Goal: Information Seeking & Learning: Learn about a topic

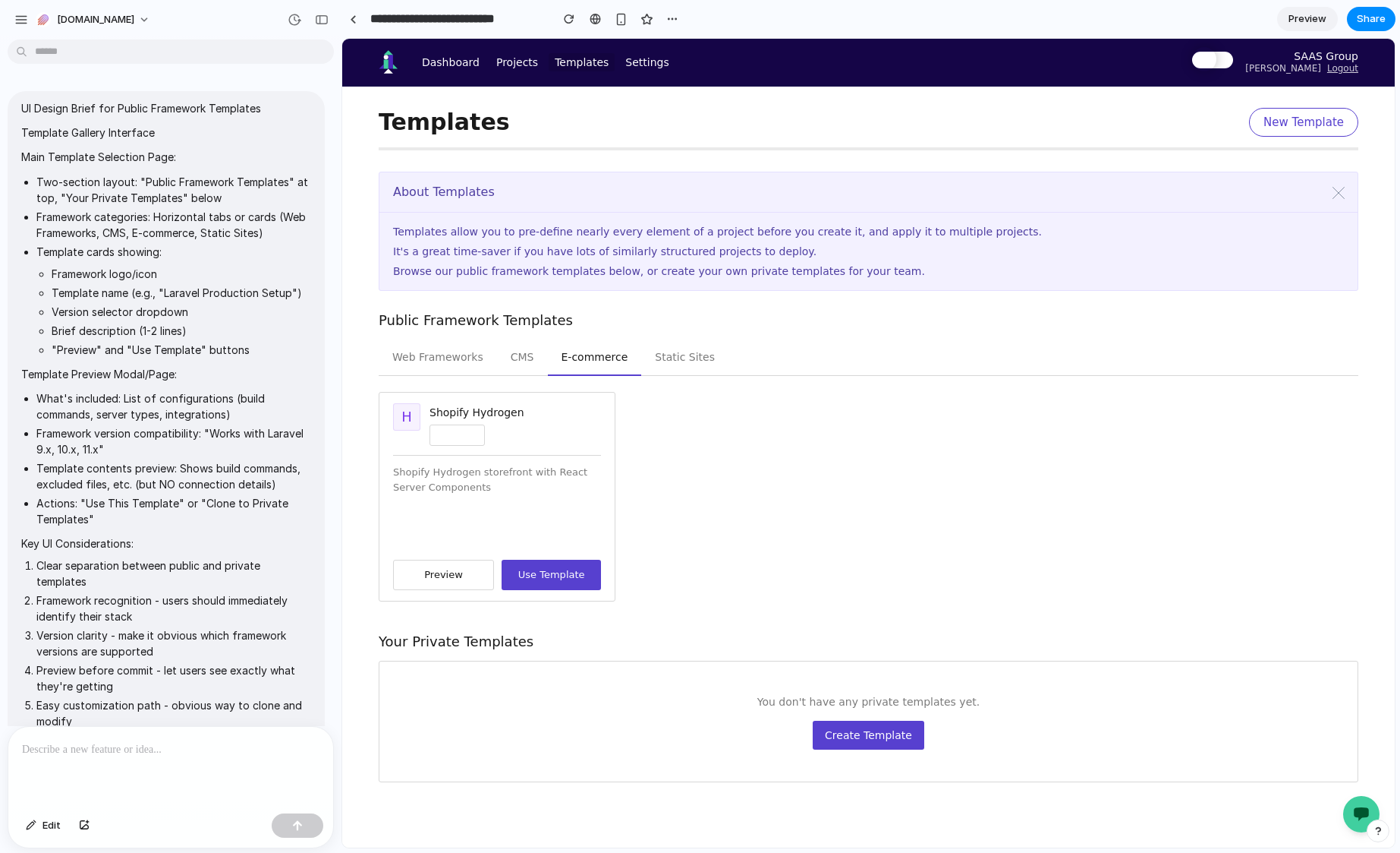
scroll to position [1825, 0]
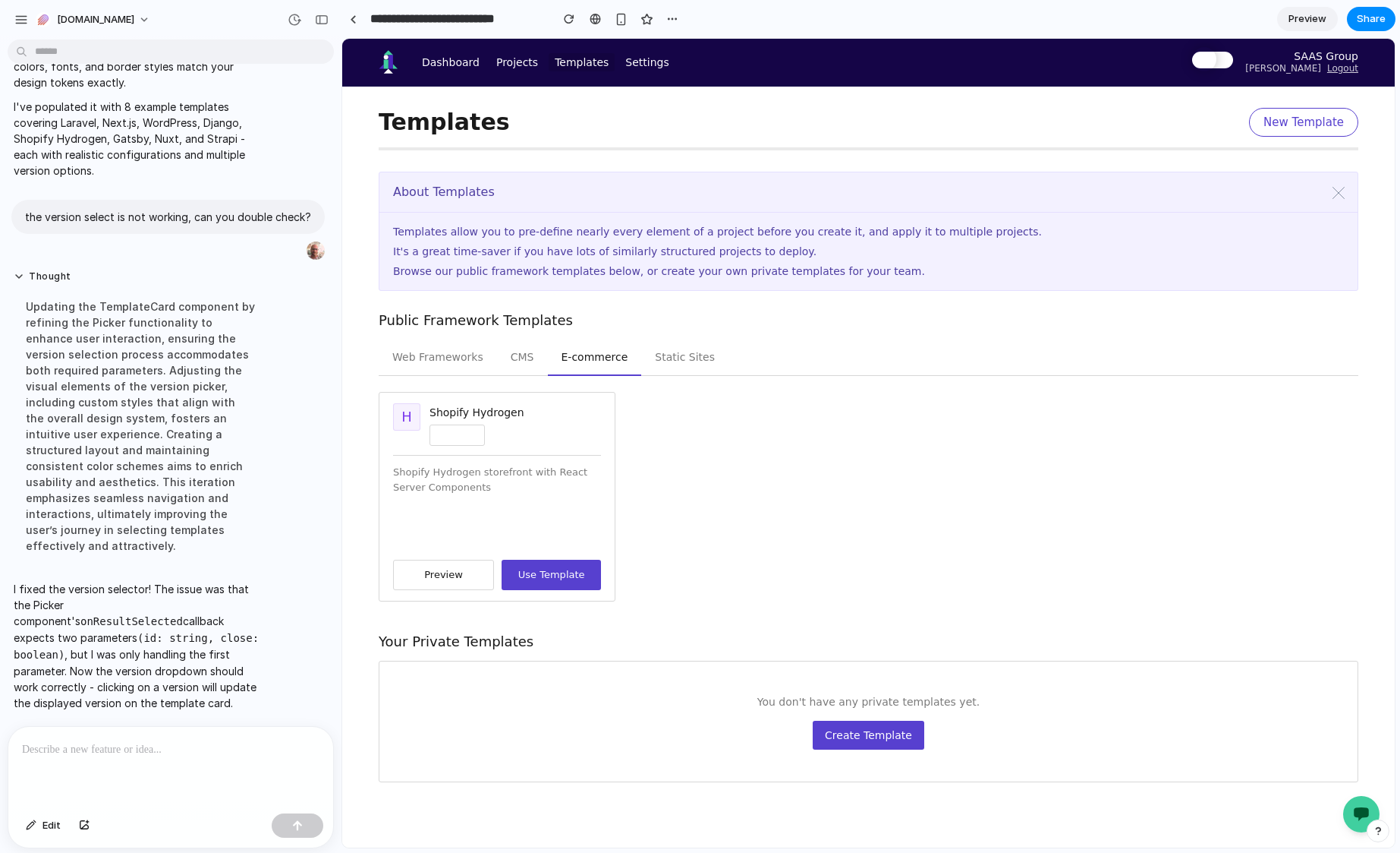
click at [687, 202] on div "About Templates" at bounding box center [869, 192] width 979 height 40
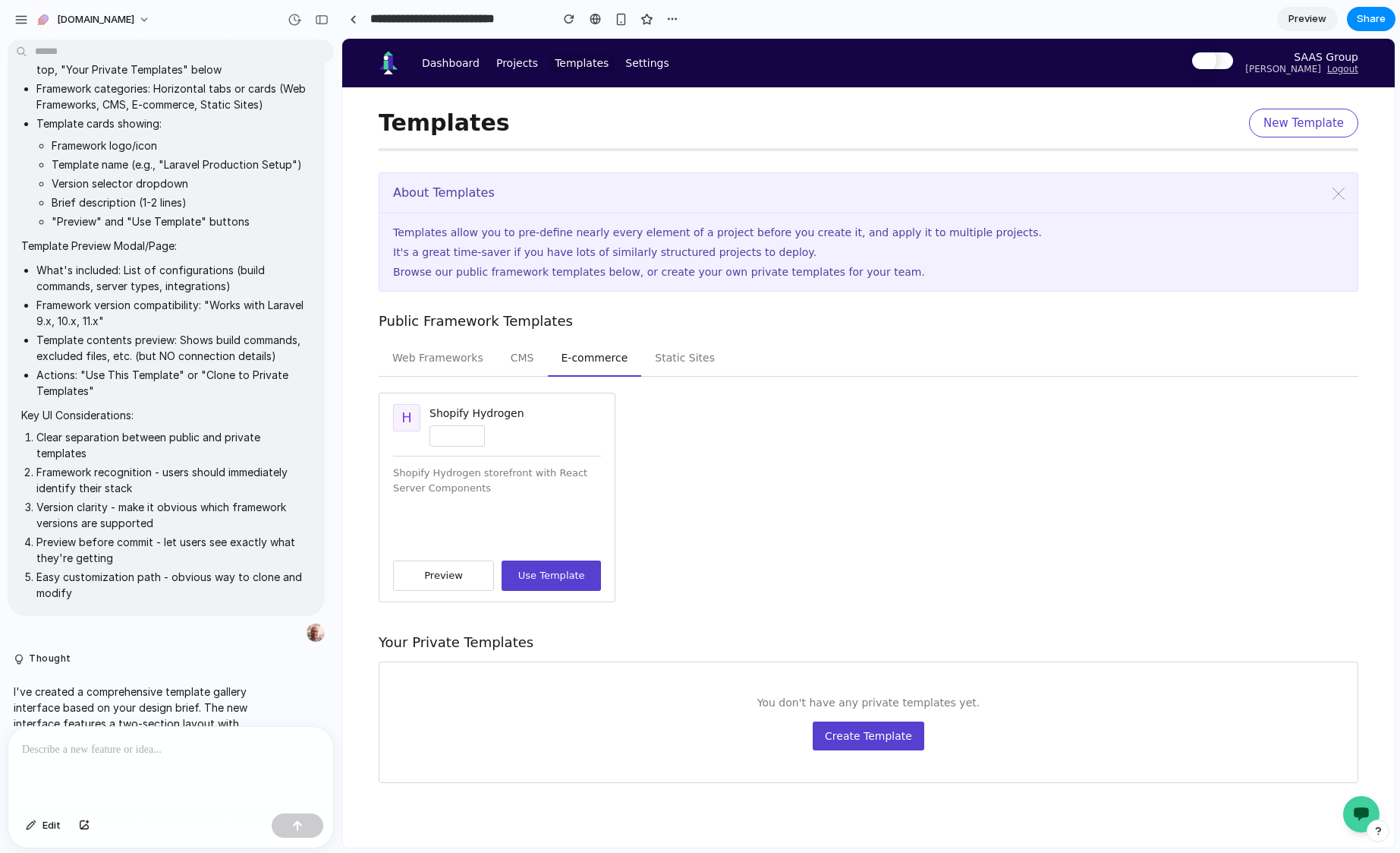
scroll to position [0, 0]
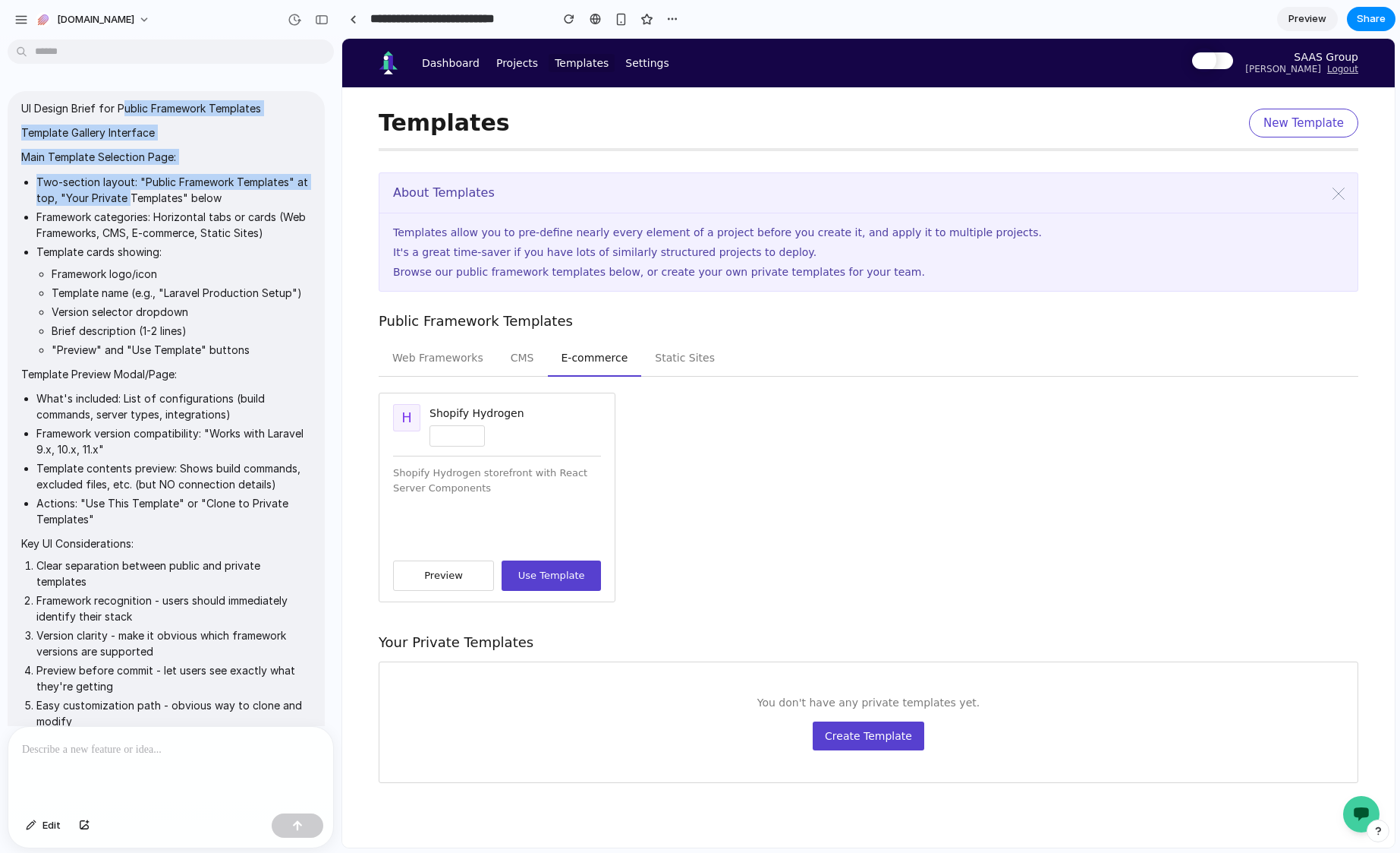
drag, startPoint x: 124, startPoint y: 110, endPoint x: 141, endPoint y: 204, distance: 95.5
click at [141, 204] on span "UI Design Brief for Public Framework Templates Template Gallery Interface Main …" at bounding box center [166, 418] width 290 height 635
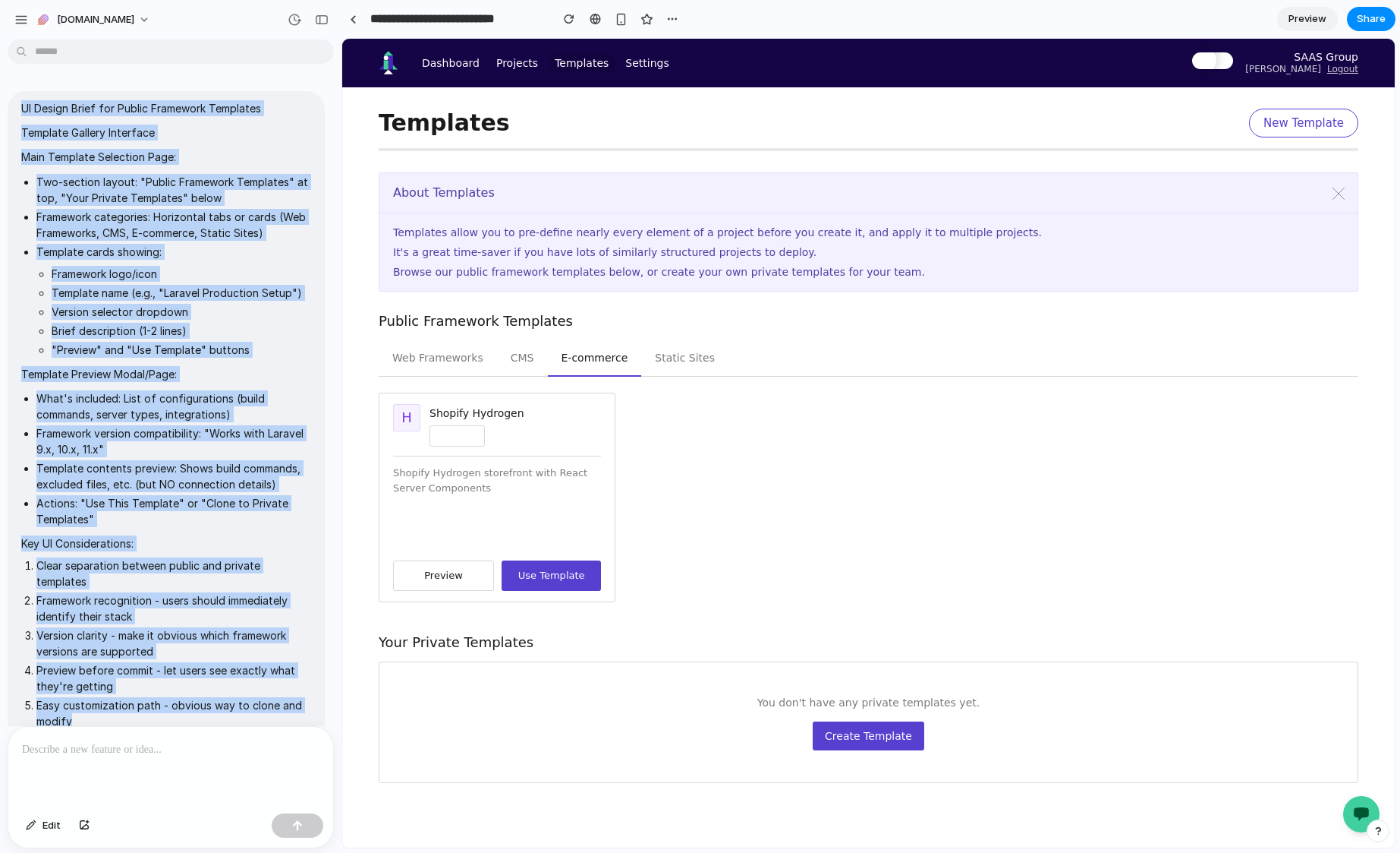
drag, startPoint x: 94, startPoint y: 671, endPoint x: 20, endPoint y: 112, distance: 563.9
click at [20, 112] on div "UI Design Brief for Public Framework Templates Template Gallery Interface Main …" at bounding box center [165, 418] width 317 height 653
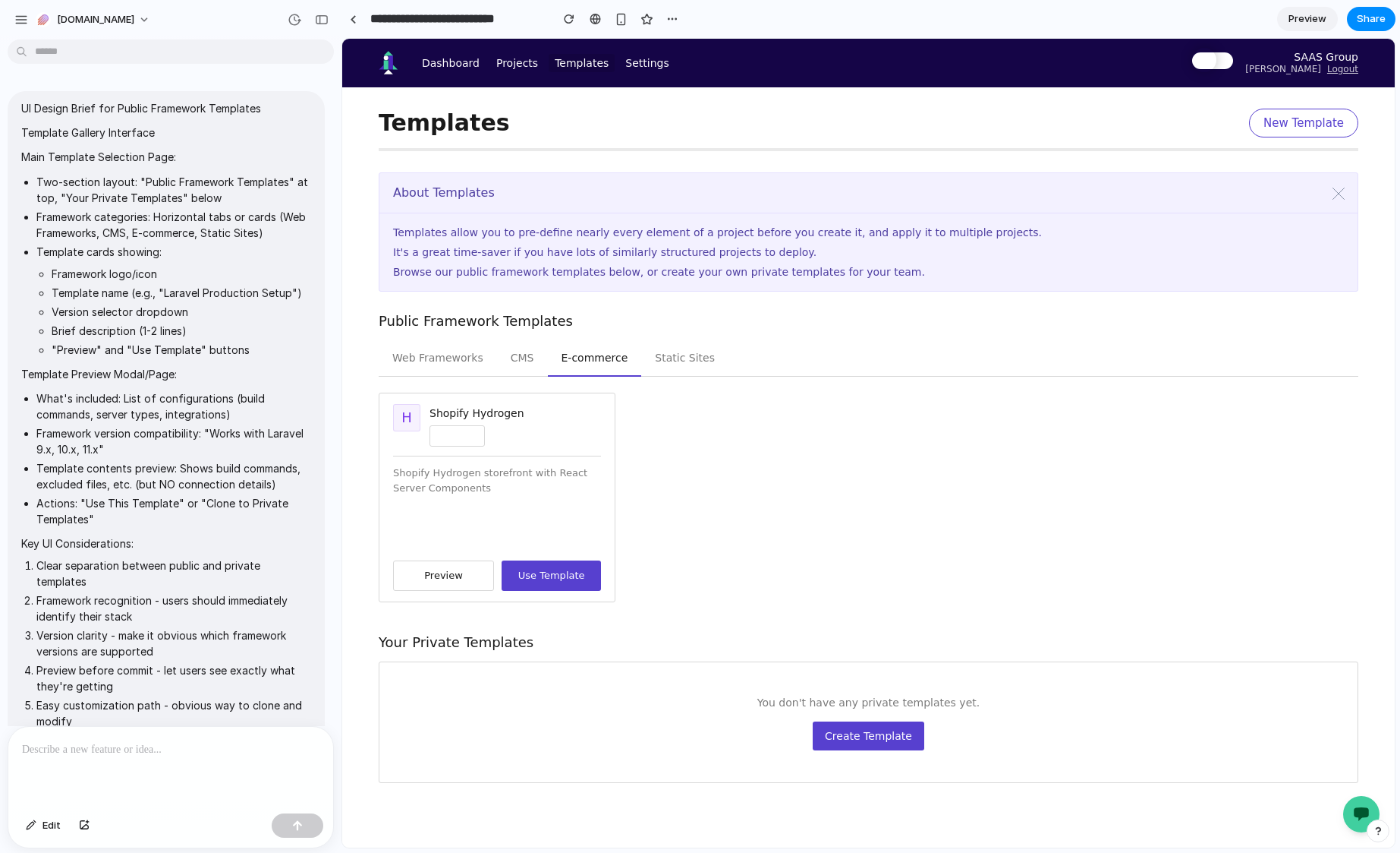
drag, startPoint x: 87, startPoint y: 367, endPoint x: 97, endPoint y: 329, distance: 39.3
click at [87, 367] on p "Template Preview Modal/Page:" at bounding box center [166, 373] width 290 height 16
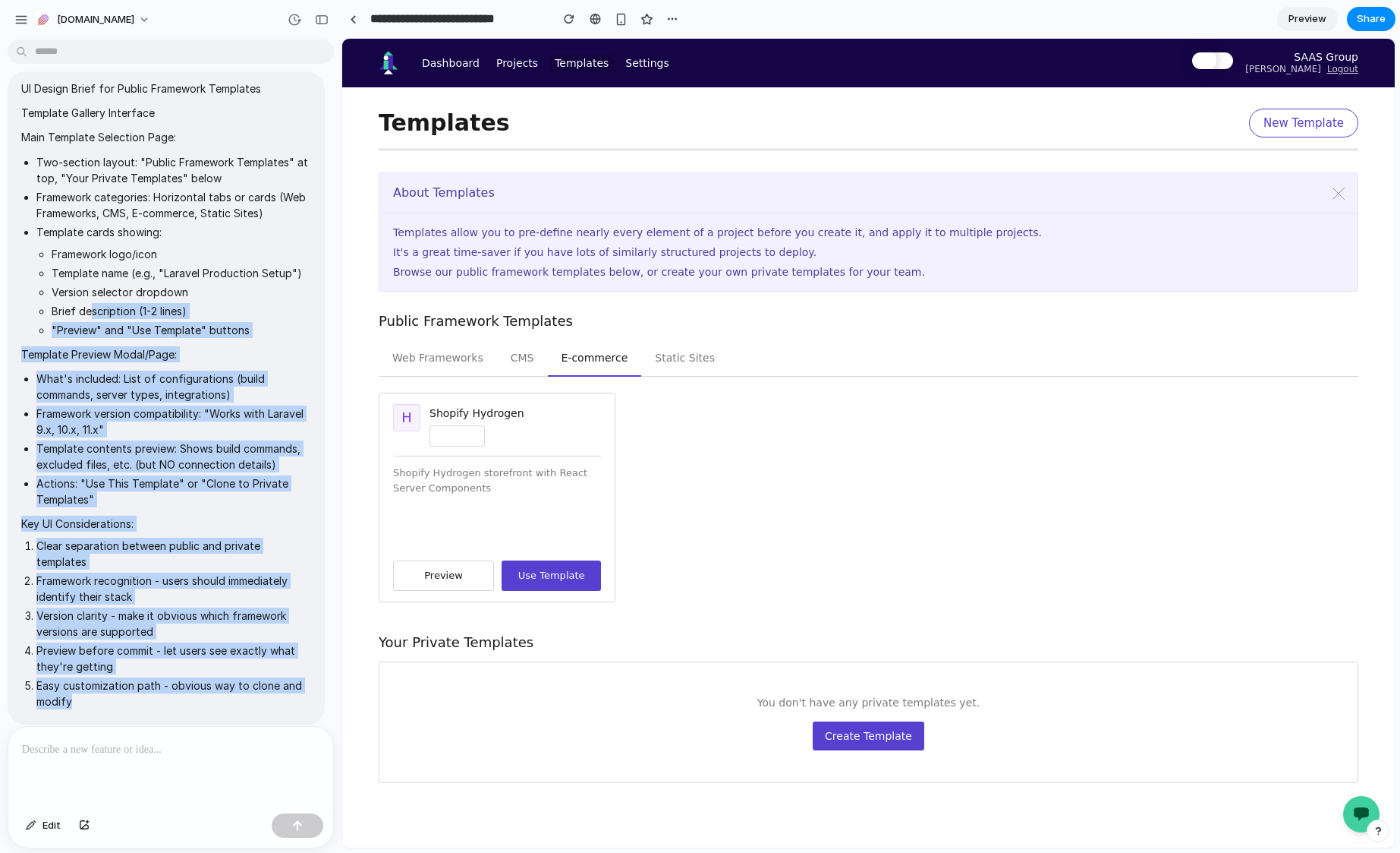
scroll to position [18, 0]
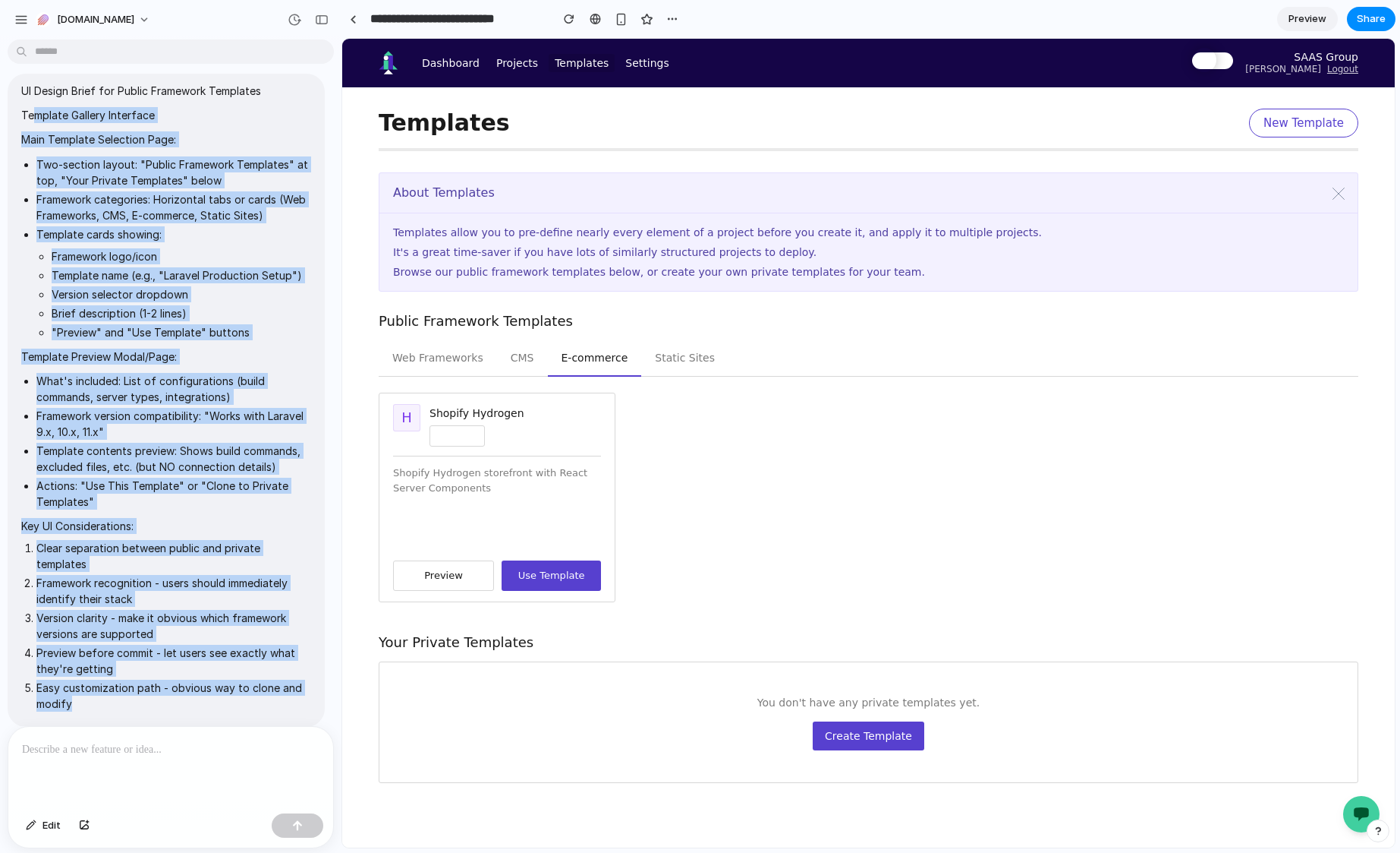
drag, startPoint x: 87, startPoint y: 671, endPoint x: 34, endPoint y: 110, distance: 563.5
click at [34, 110] on span "UI Design Brief for Public Framework Templates Template Gallery Interface Main …" at bounding box center [166, 400] width 290 height 635
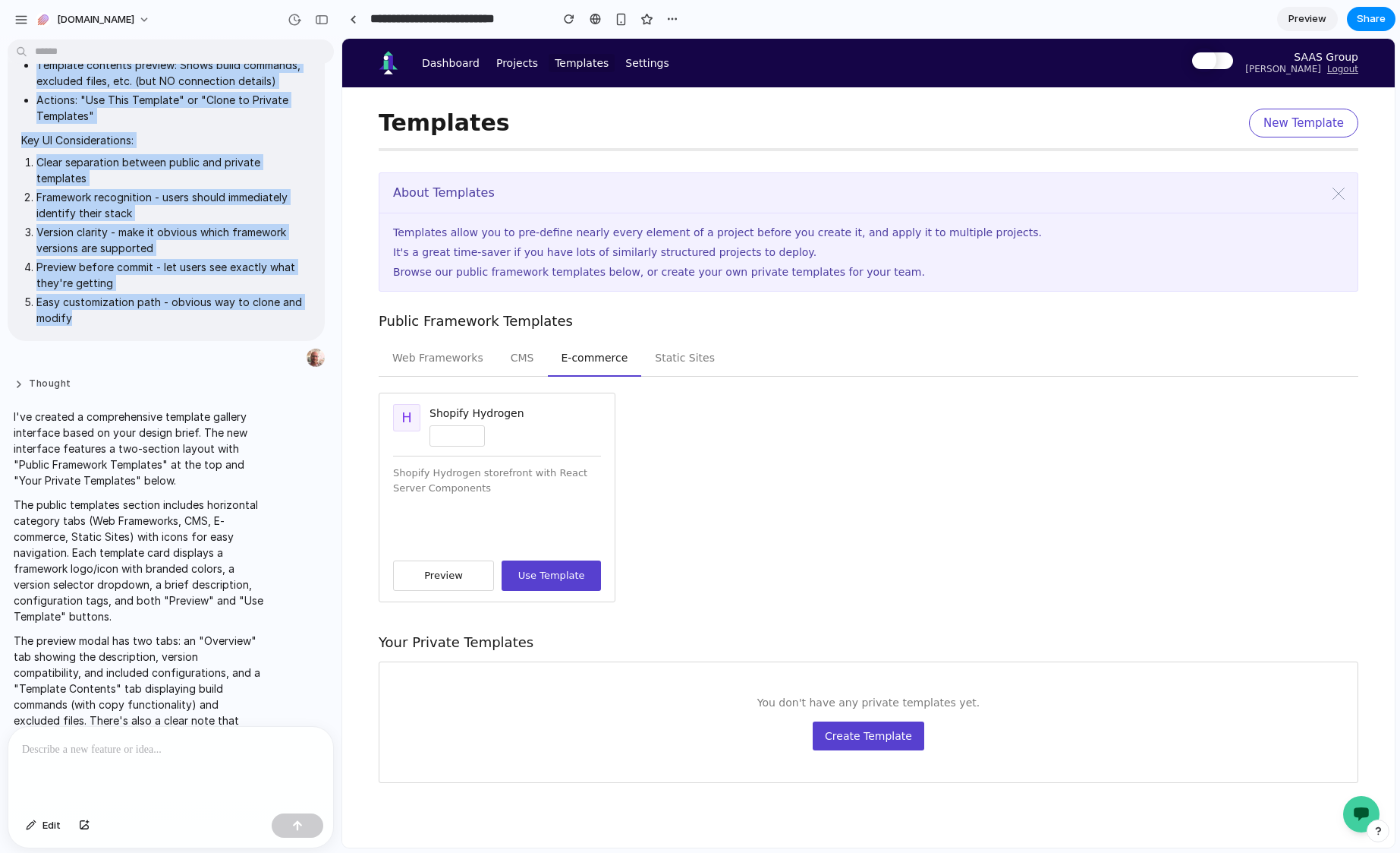
scroll to position [415, 0]
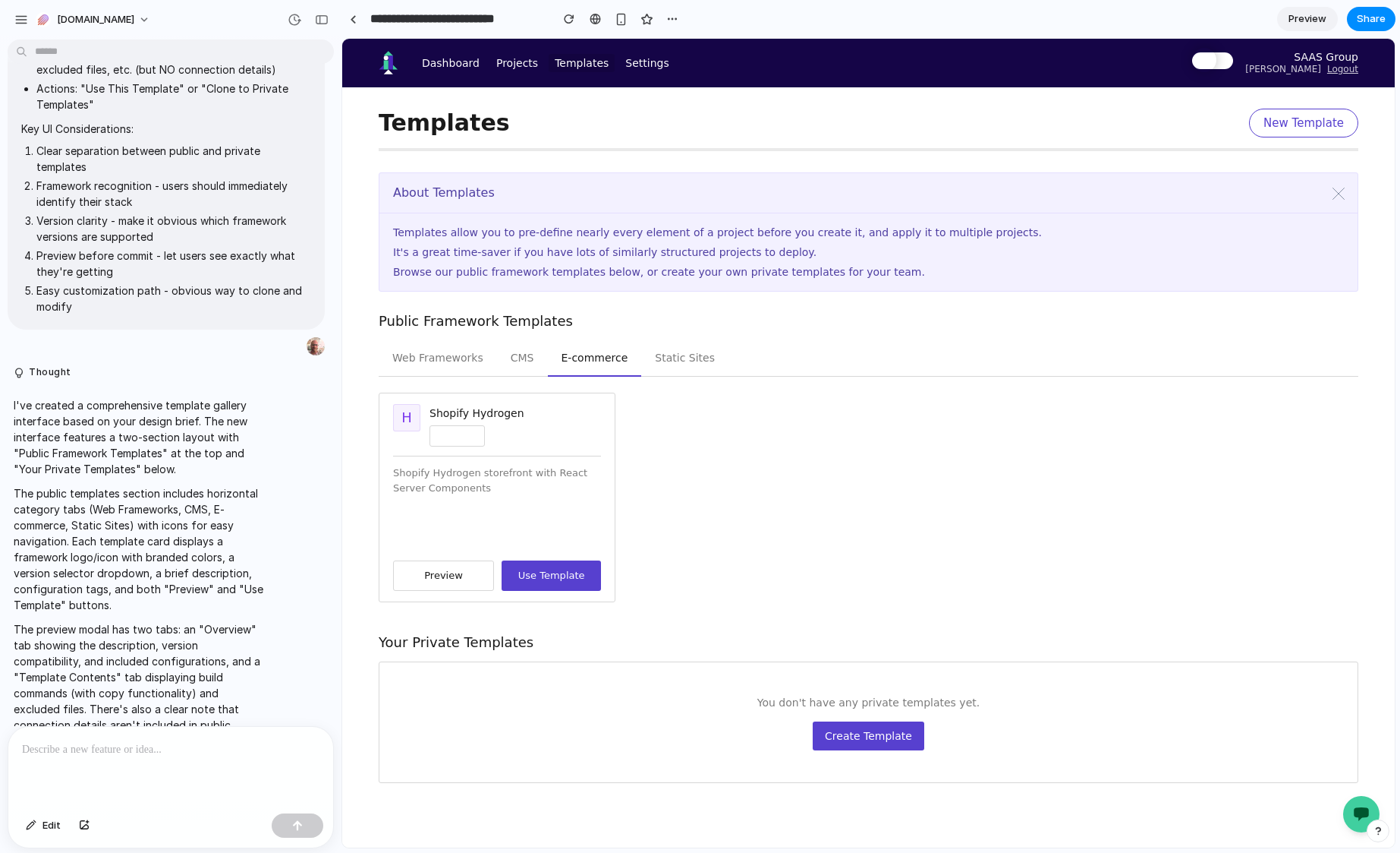
click at [90, 506] on p "The public templates section includes horizontal category tabs (Web Frameworks,…" at bounding box center [141, 549] width 254 height 128
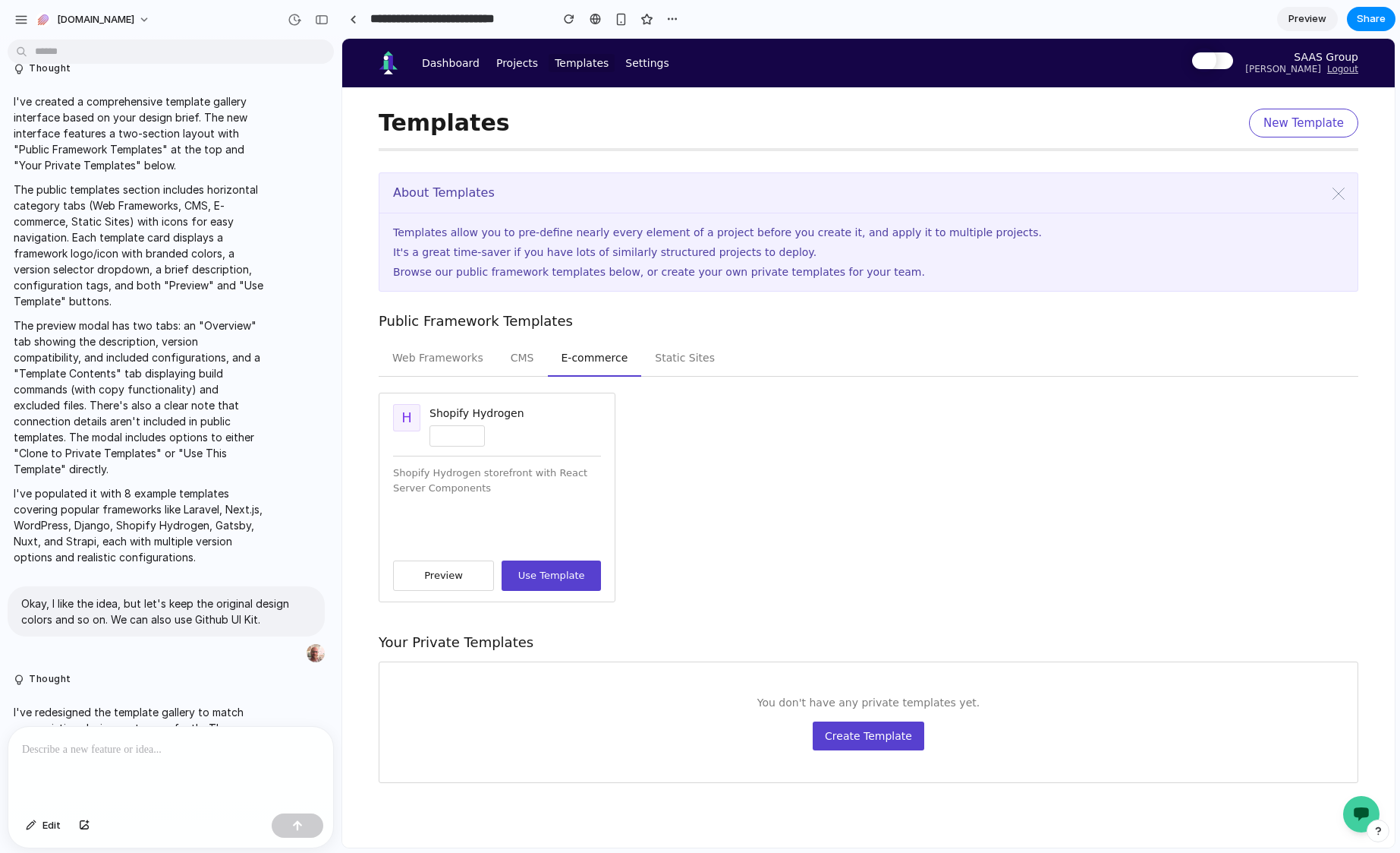
scroll to position [721, 0]
drag, startPoint x: 267, startPoint y: 619, endPoint x: 38, endPoint y: 601, distance: 229.7
click at [38, 601] on p "Okay, I like the idea, but let's keep the original design colors and so on. We …" at bounding box center [166, 608] width 290 height 32
click at [209, 619] on p "Okay, I like the idea, but let's keep the original design colors and so on. We …" at bounding box center [166, 608] width 290 height 32
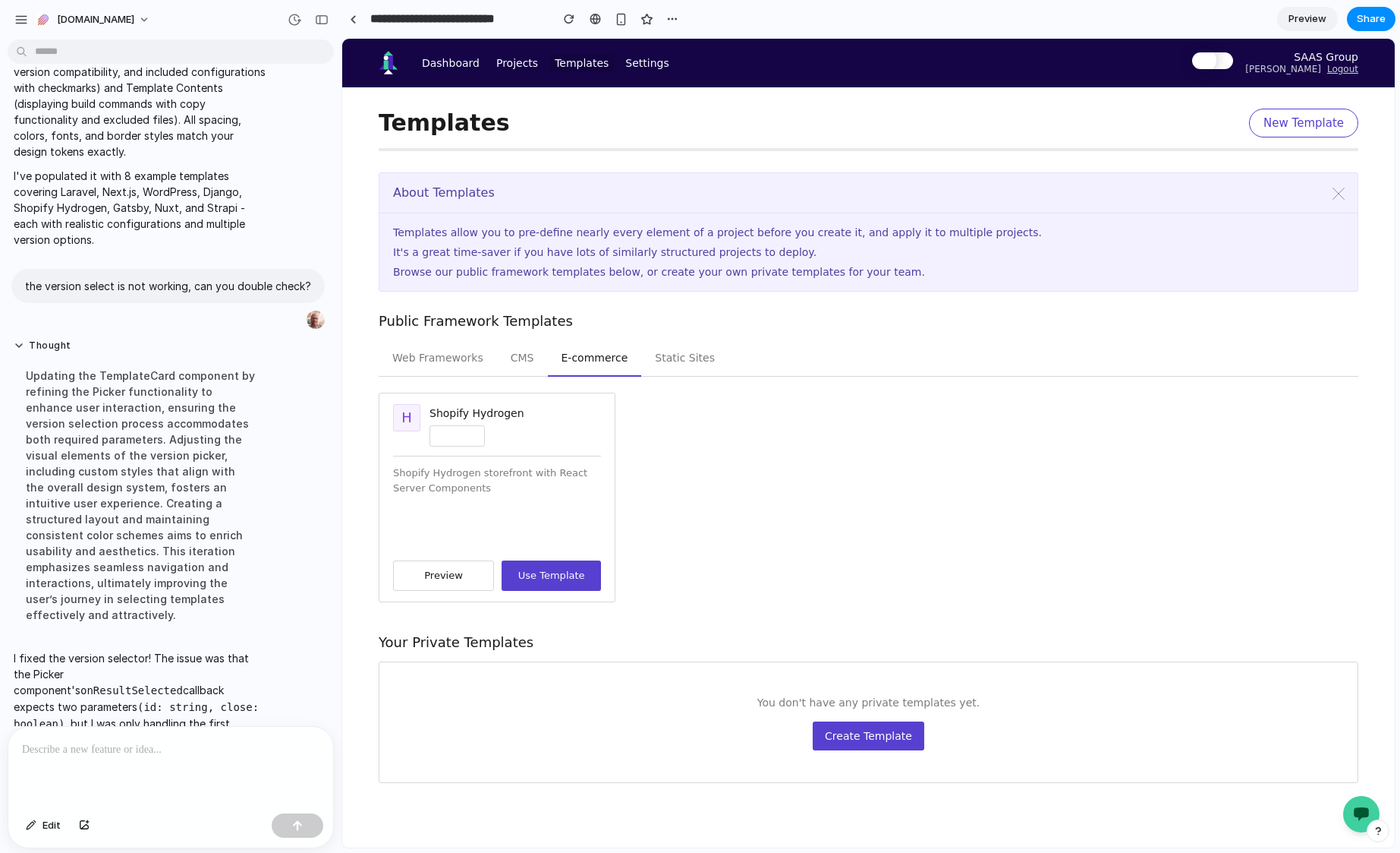
scroll to position [1825, 0]
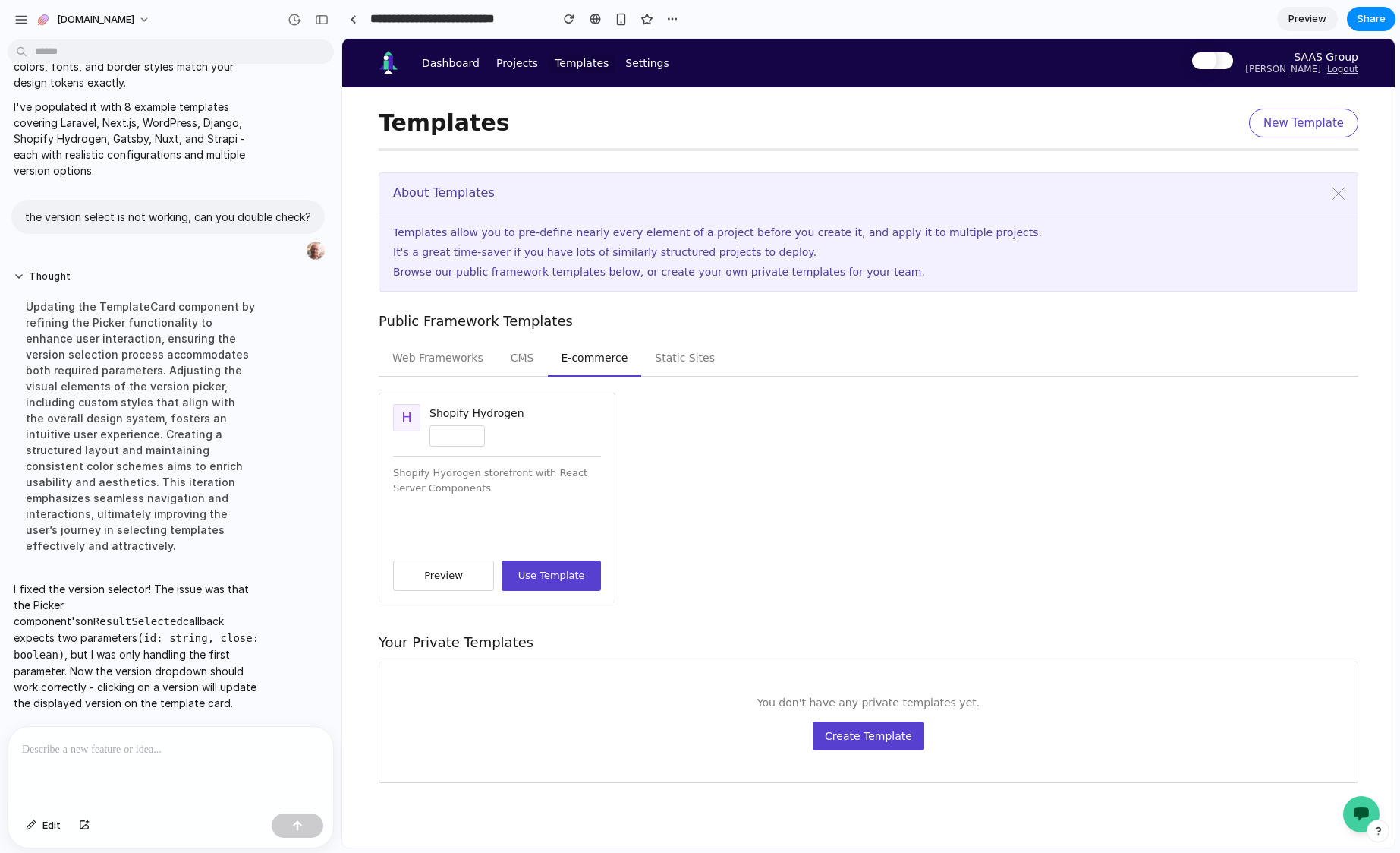
click at [905, 546] on div "H Shopify Hydrogen v 2024.4 ▼ Shopify Hydrogen storefront with React Server Com…" at bounding box center [869, 497] width 980 height 210
click at [659, 356] on button "Static Sites" at bounding box center [684, 358] width 87 height 37
click at [527, 358] on button "CMS" at bounding box center [523, 358] width 51 height 37
click at [443, 356] on button "Web Frameworks" at bounding box center [438, 358] width 118 height 37
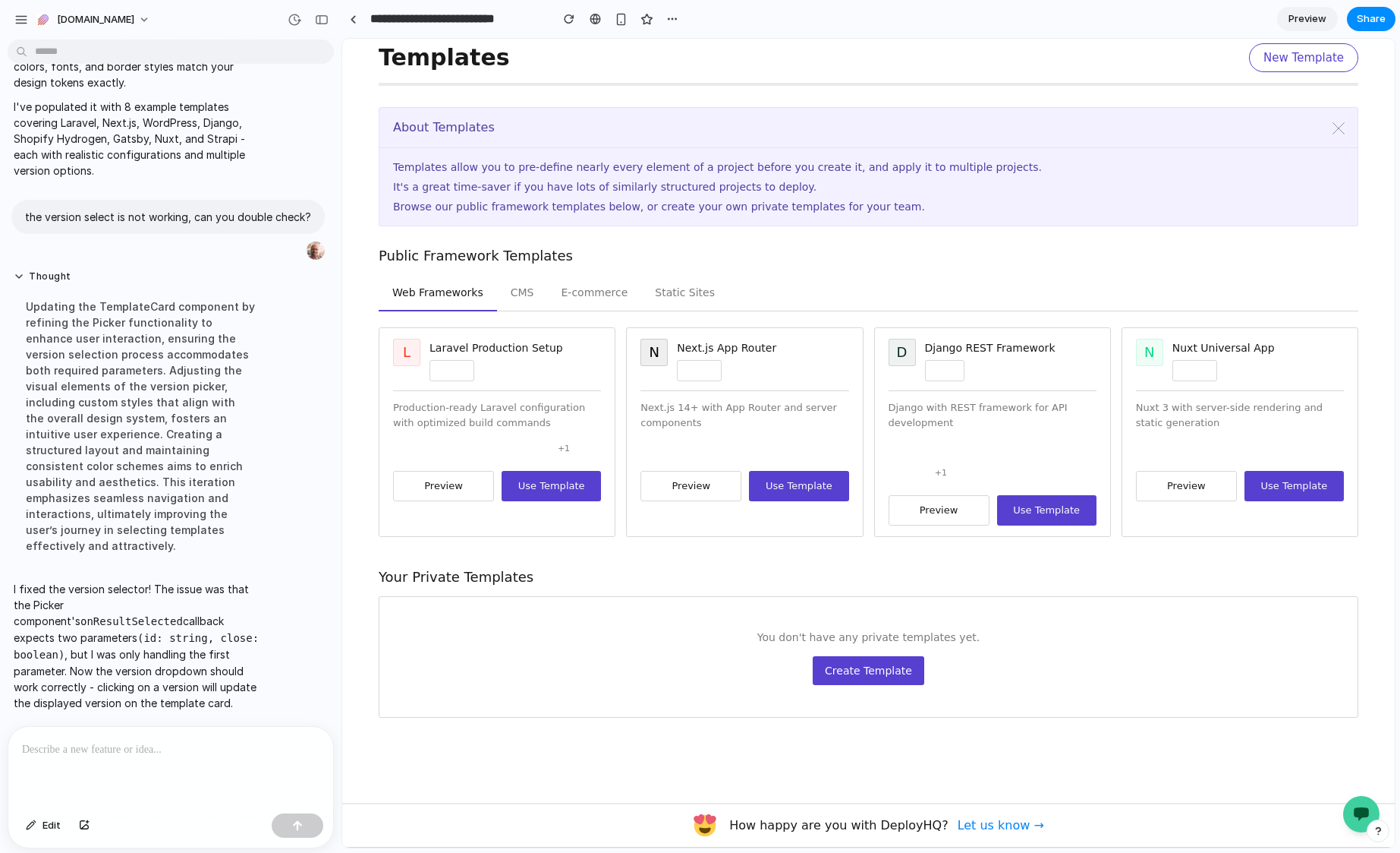
scroll to position [0, 0]
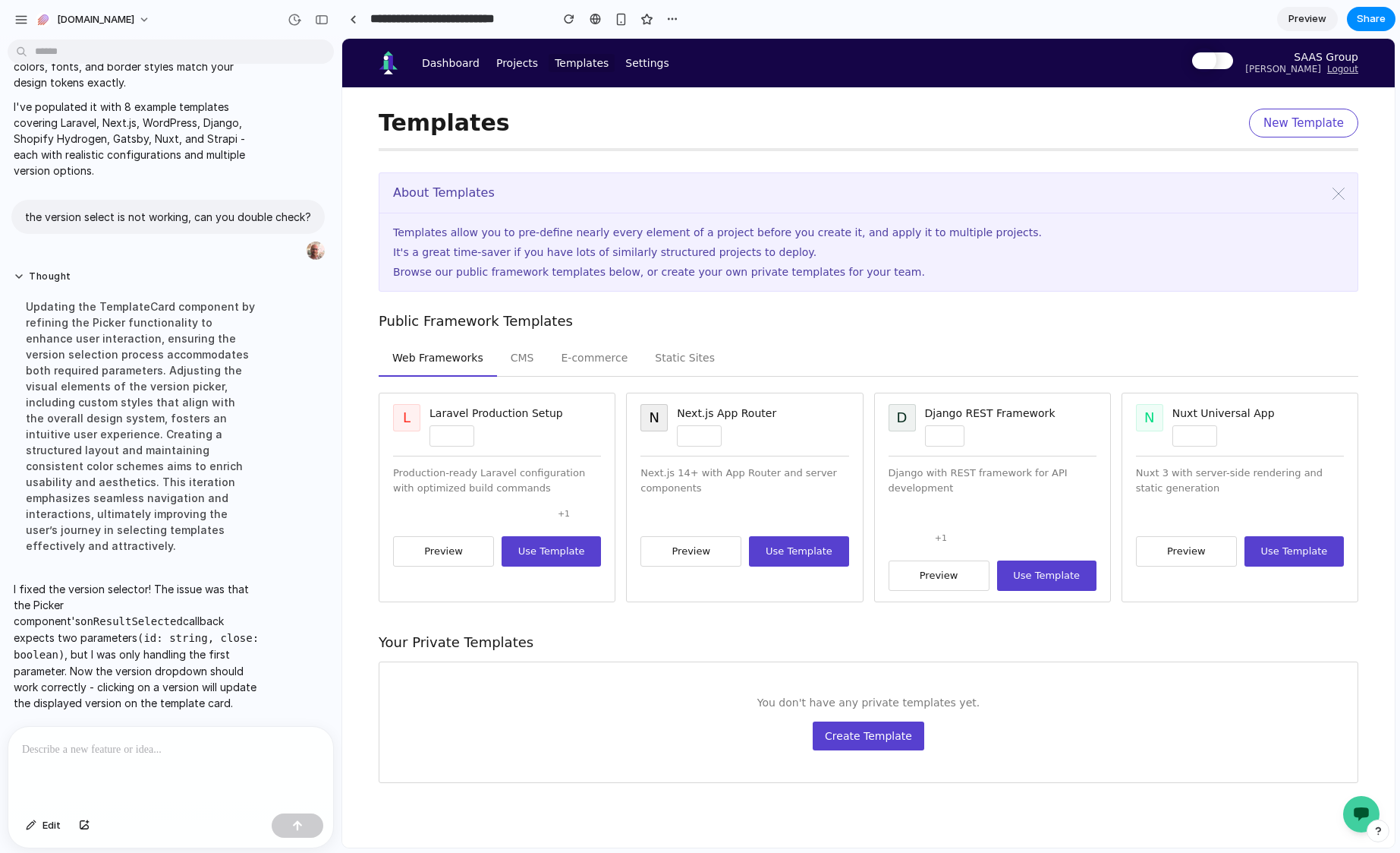
click at [1174, 549] on button "Preview" at bounding box center [1186, 551] width 101 height 30
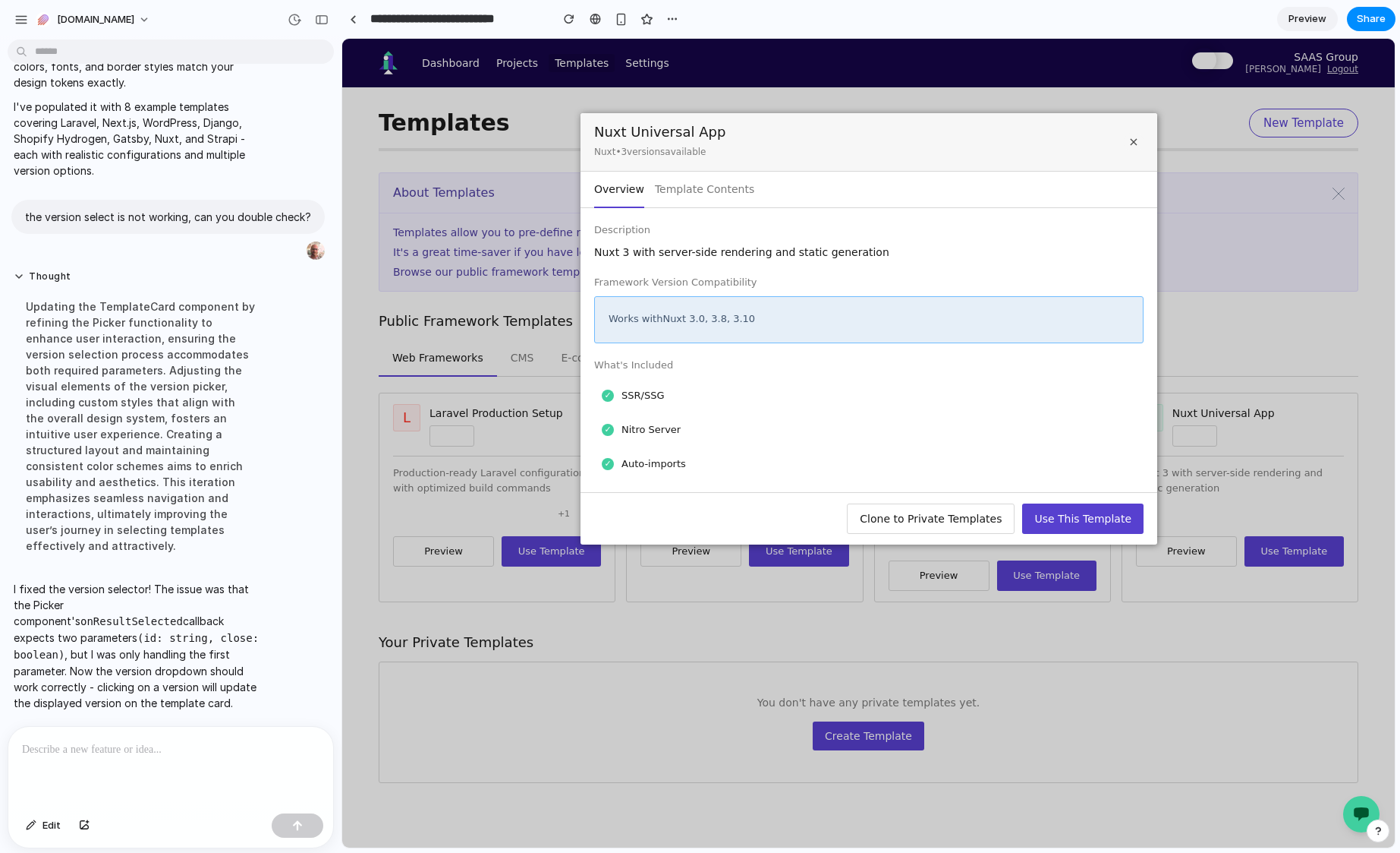
click at [676, 198] on button "Template Contents" at bounding box center [704, 189] width 100 height 37
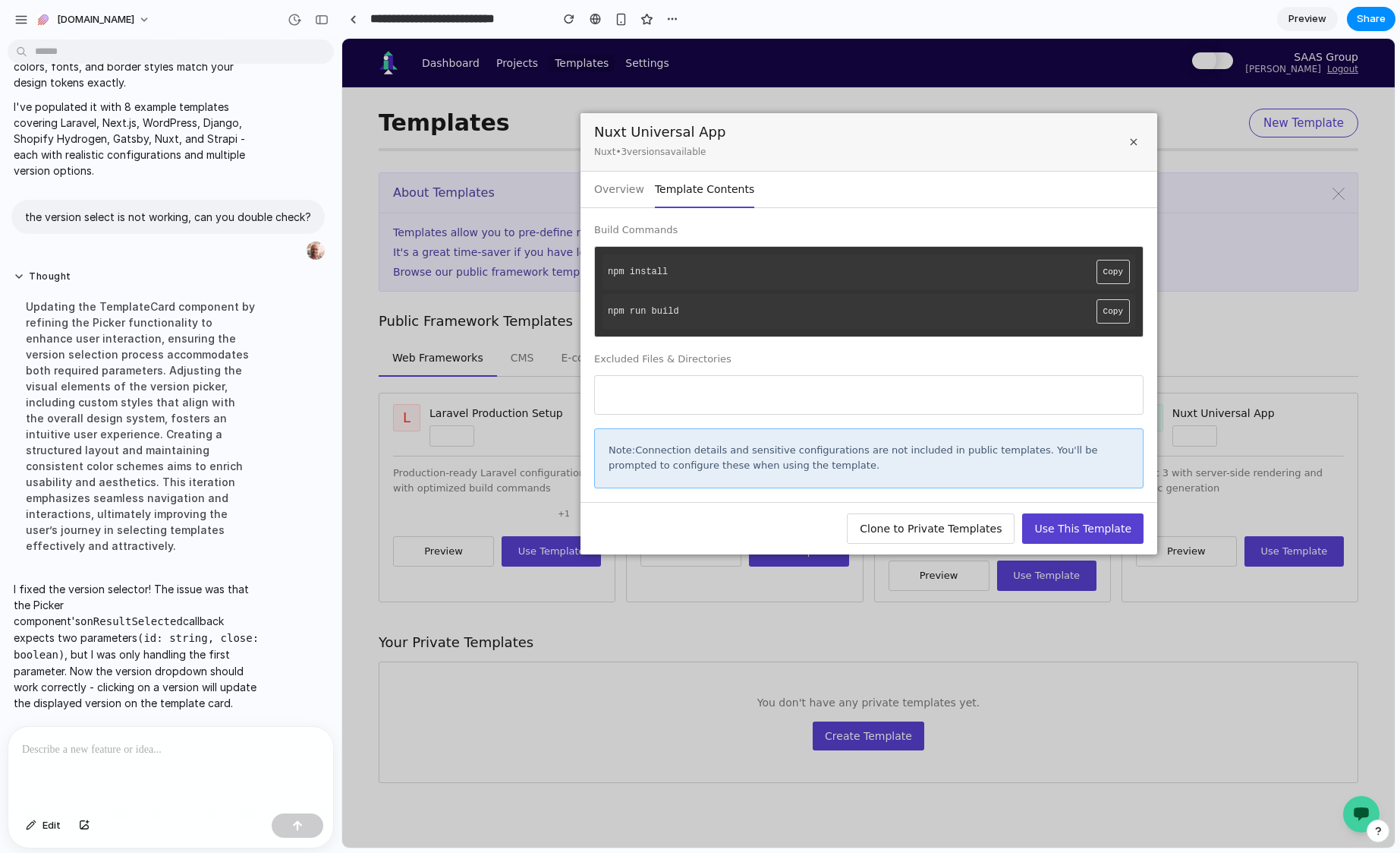
click at [1125, 144] on button "×" at bounding box center [1134, 141] width 20 height 20
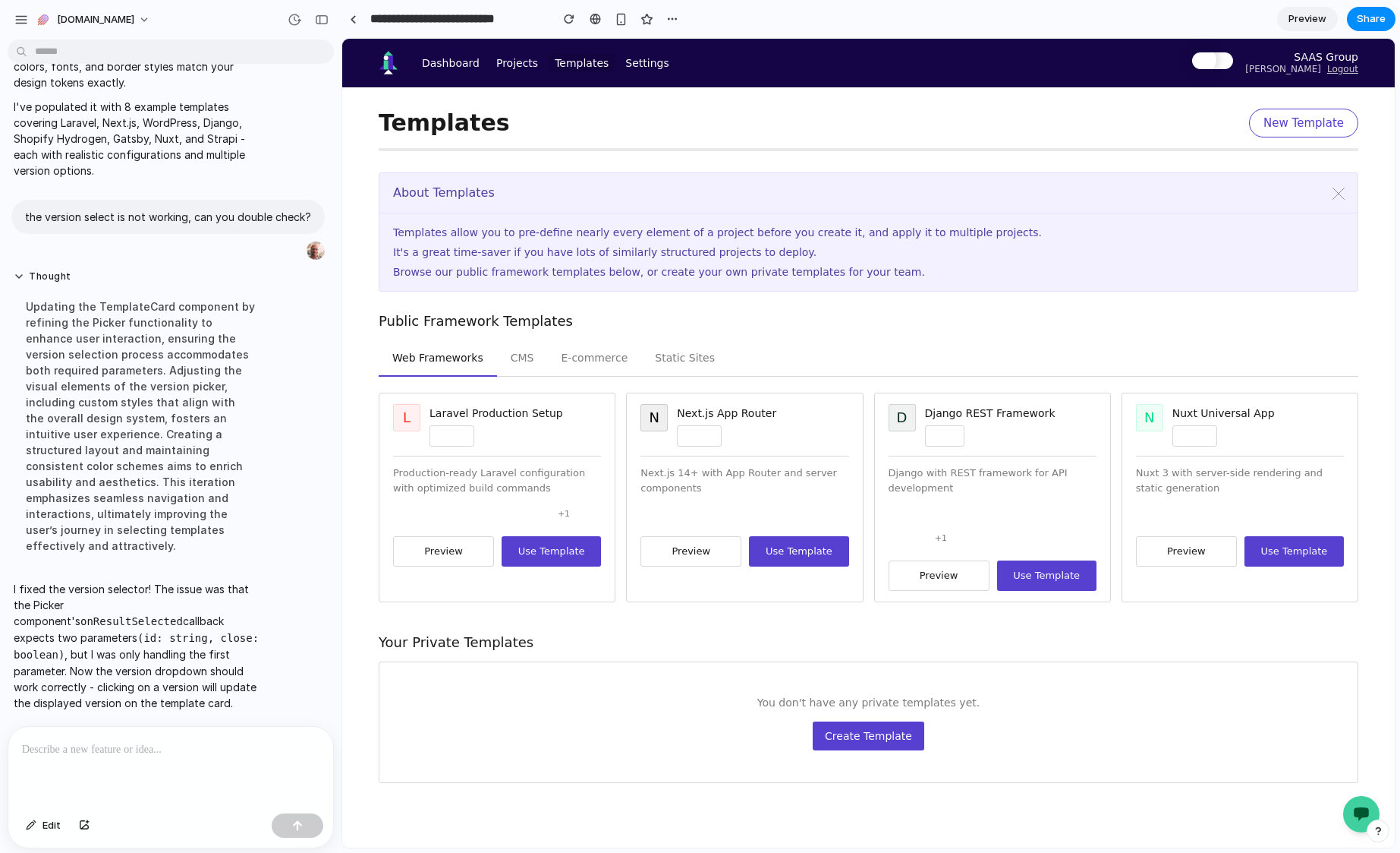
click at [936, 587] on button "Preview" at bounding box center [938, 576] width 101 height 30
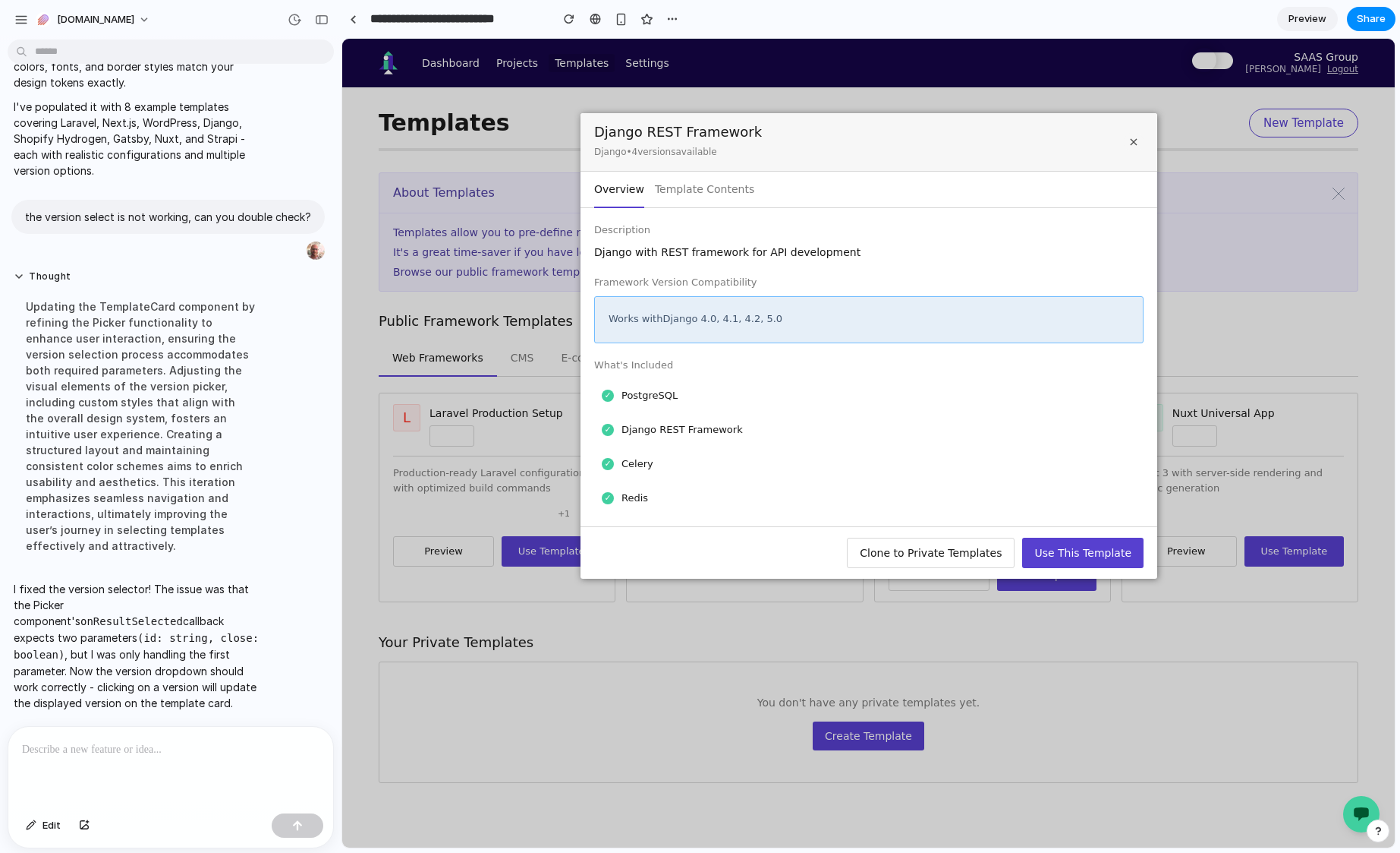
click at [680, 160] on p "Django • 4 version s available" at bounding box center [678, 152] width 167 height 17
click at [711, 189] on button "Template Contents" at bounding box center [704, 189] width 100 height 37
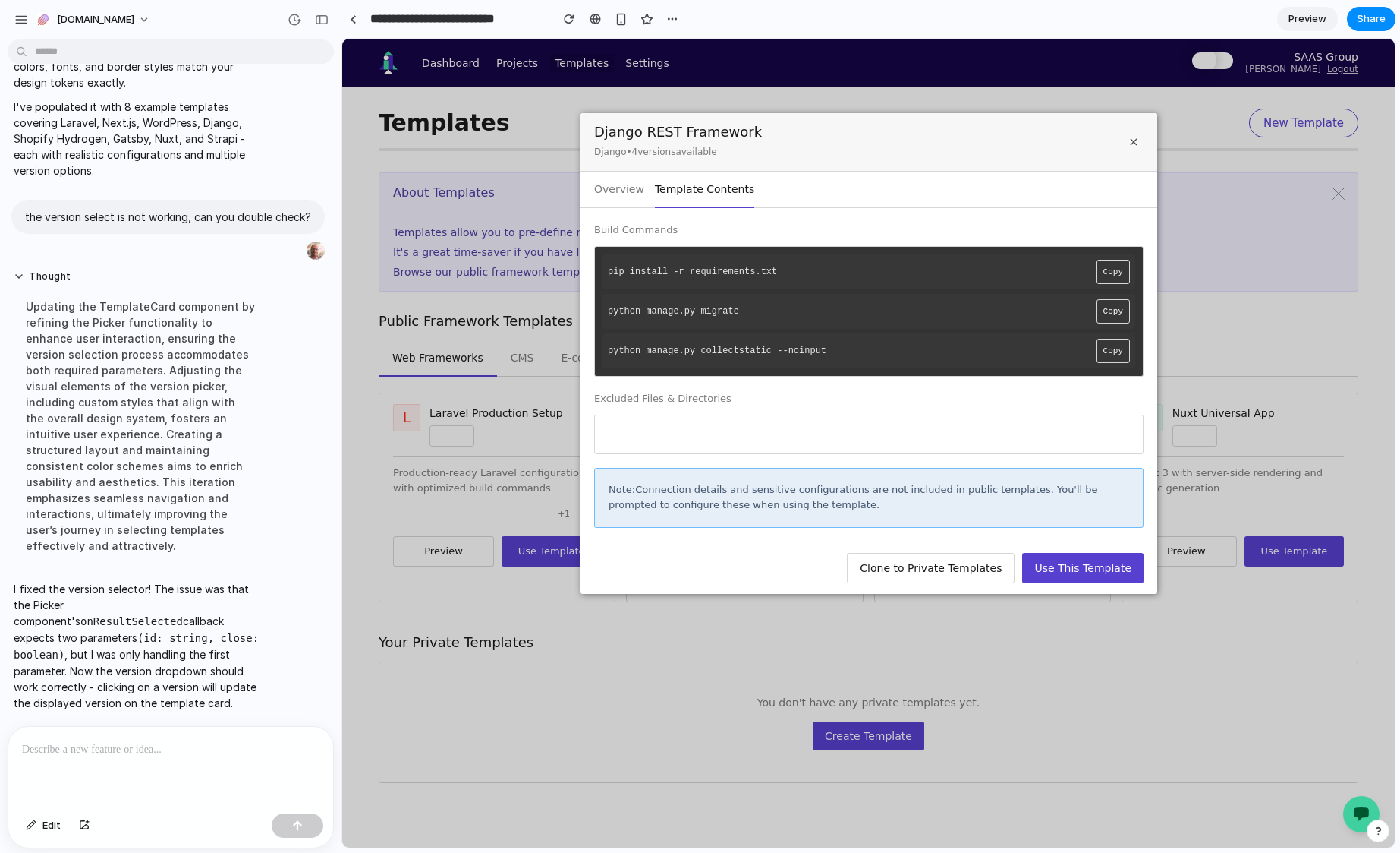
click at [1128, 140] on span "×" at bounding box center [1133, 142] width 9 height 17
